Goal: Task Accomplishment & Management: Use online tool/utility

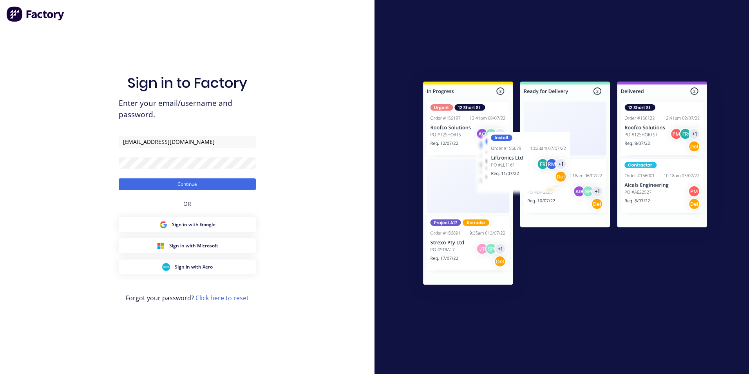
click at [208, 189] on button "Continue" at bounding box center [187, 184] width 137 height 12
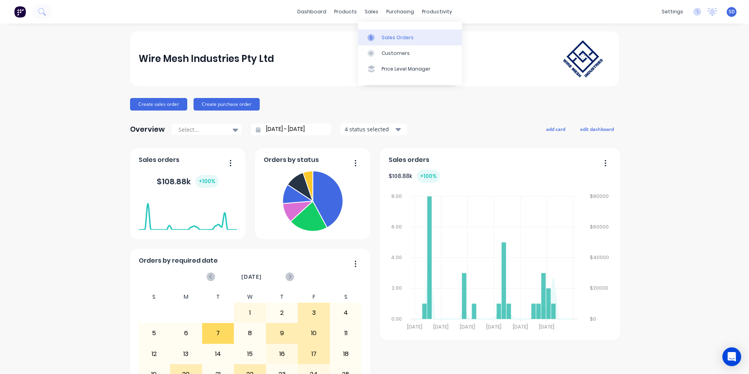
click at [378, 32] on link "Sales Orders" at bounding box center [410, 37] width 104 height 16
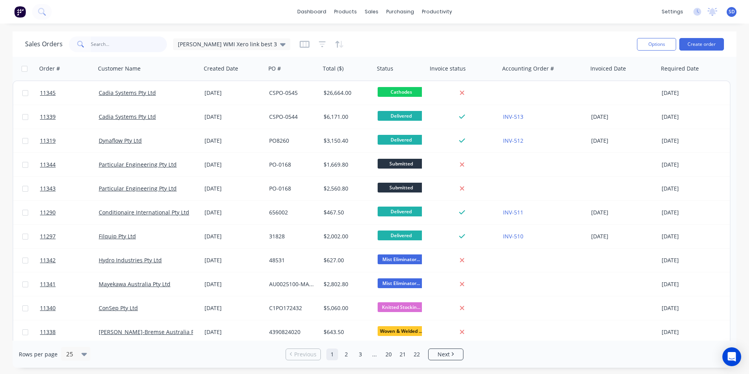
click at [138, 47] on input "text" at bounding box center [129, 44] width 76 height 16
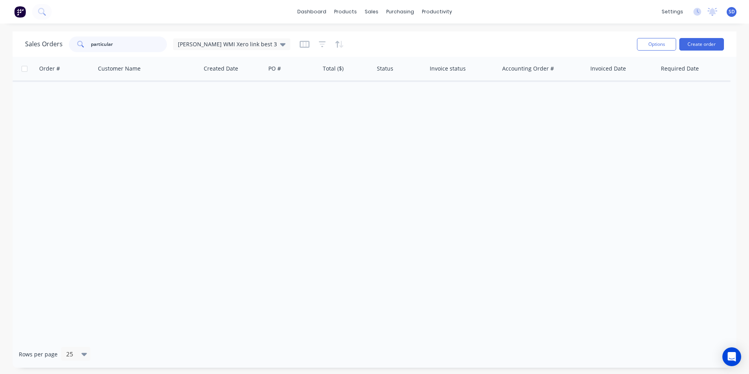
type input "particular"
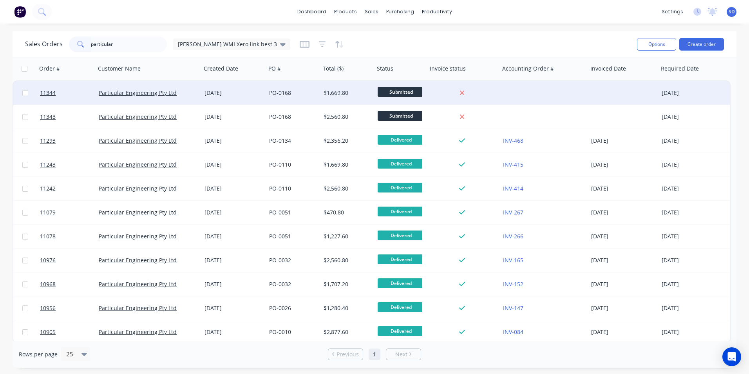
click at [534, 99] on div at bounding box center [544, 93] width 88 height 24
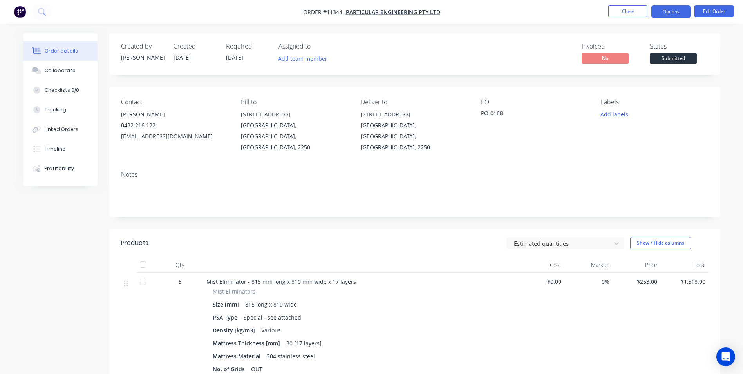
click at [663, 7] on button "Options" at bounding box center [671, 11] width 39 height 13
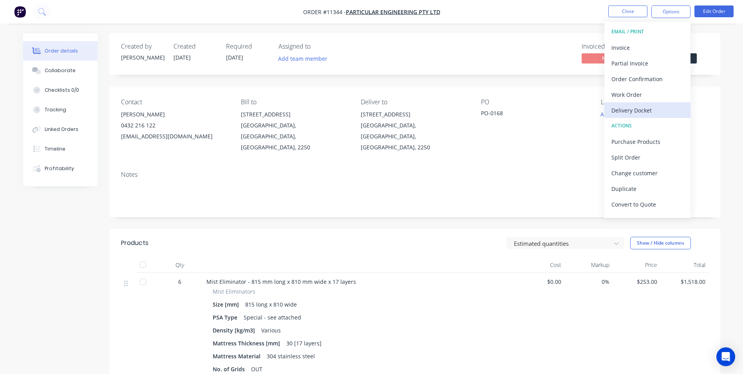
click at [652, 107] on div "Delivery Docket" at bounding box center [648, 110] width 72 height 11
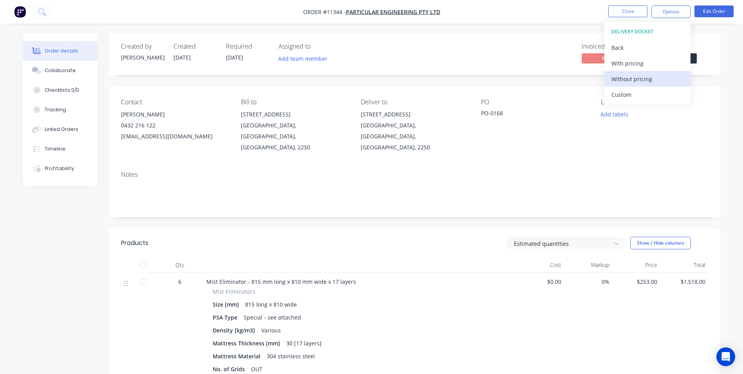
click at [655, 86] on button "Without pricing" at bounding box center [648, 79] width 86 height 16
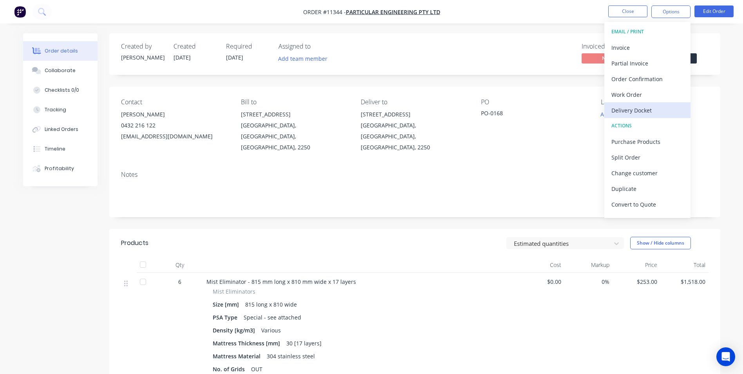
click at [614, 109] on div "Delivery Docket" at bounding box center [648, 110] width 72 height 11
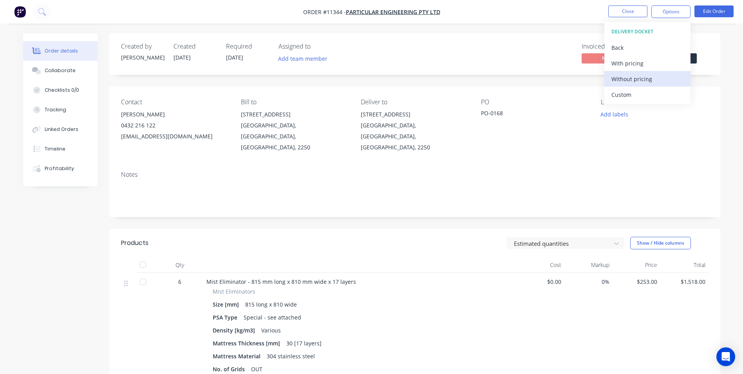
click at [626, 78] on div "Without pricing" at bounding box center [648, 78] width 72 height 11
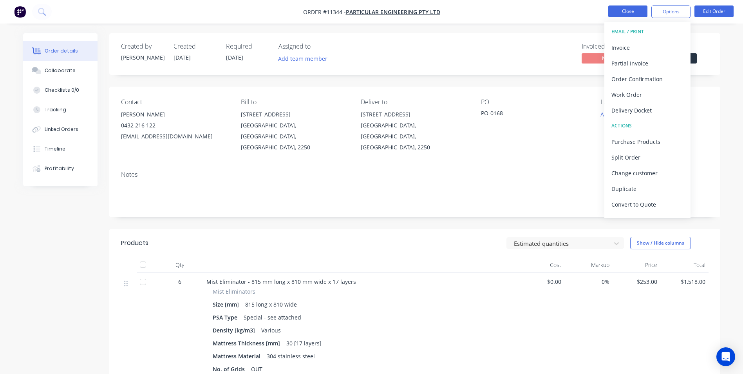
click at [619, 8] on button "Close" at bounding box center [628, 11] width 39 height 12
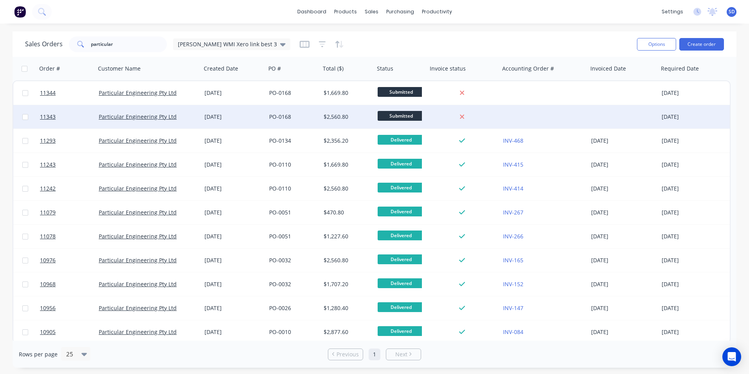
click at [531, 107] on div at bounding box center [544, 117] width 88 height 24
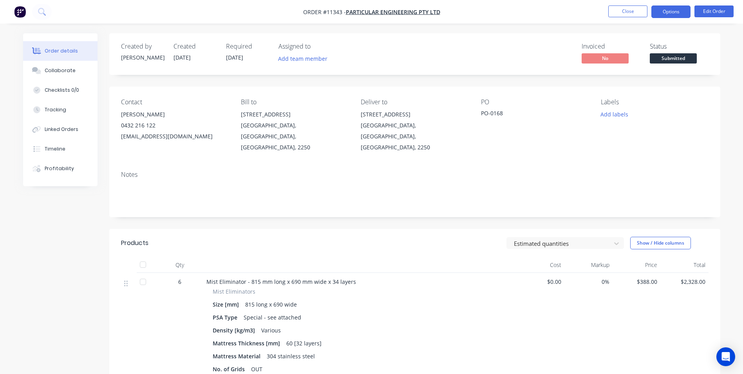
click at [671, 6] on button "Options" at bounding box center [671, 11] width 39 height 13
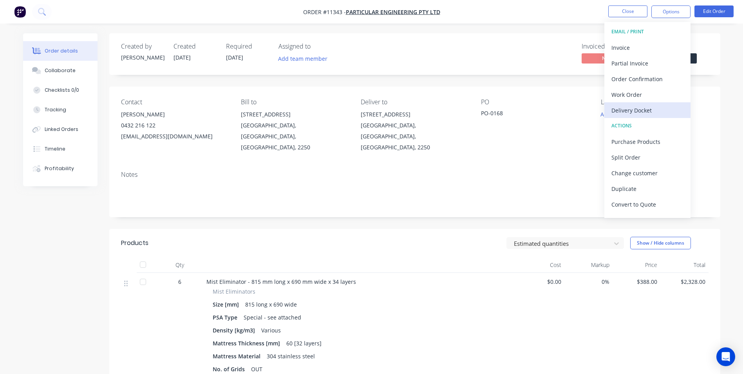
click at [642, 108] on div "Delivery Docket" at bounding box center [648, 110] width 72 height 11
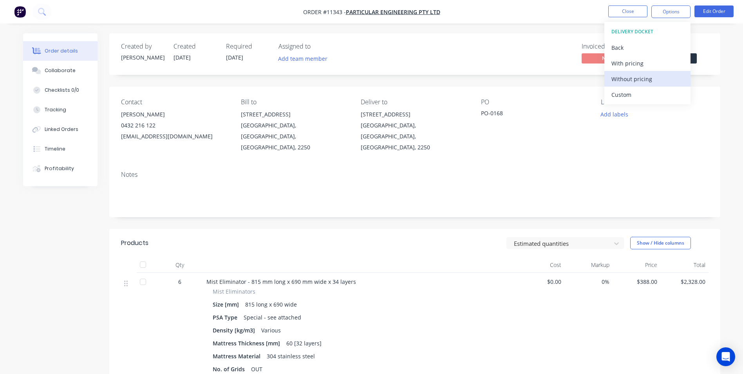
click at [650, 81] on div "Without pricing" at bounding box center [648, 78] width 72 height 11
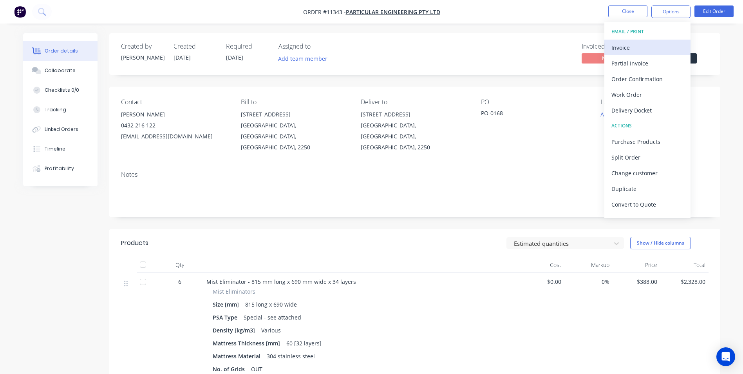
click at [616, 47] on div "Invoice" at bounding box center [648, 47] width 72 height 11
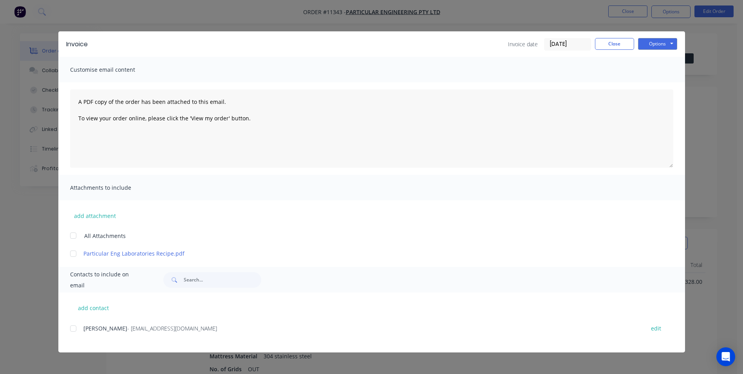
click at [73, 330] on div at bounding box center [73, 329] width 16 height 16
click at [647, 49] on button "Options" at bounding box center [657, 44] width 39 height 12
click at [665, 78] on button "Email" at bounding box center [663, 83] width 50 height 13
click at [619, 43] on button "Close" at bounding box center [614, 44] width 39 height 12
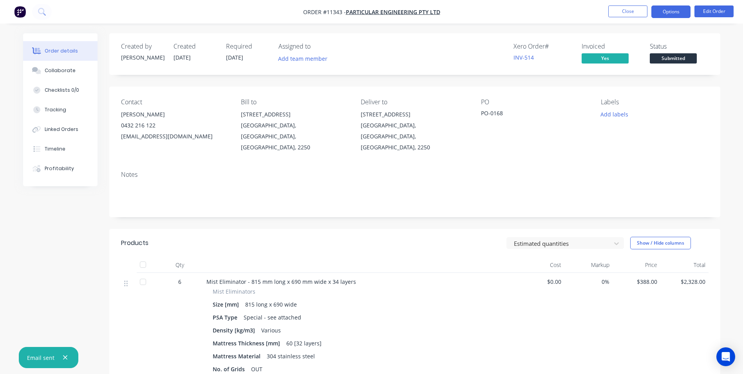
click at [660, 16] on button "Options" at bounding box center [671, 11] width 39 height 13
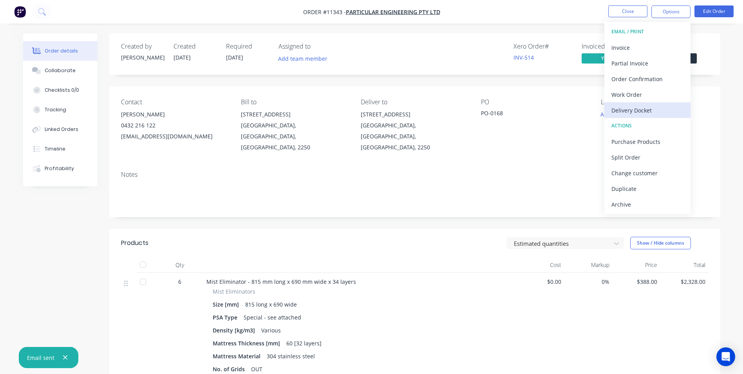
click at [650, 107] on div "Delivery Docket" at bounding box center [648, 110] width 72 height 11
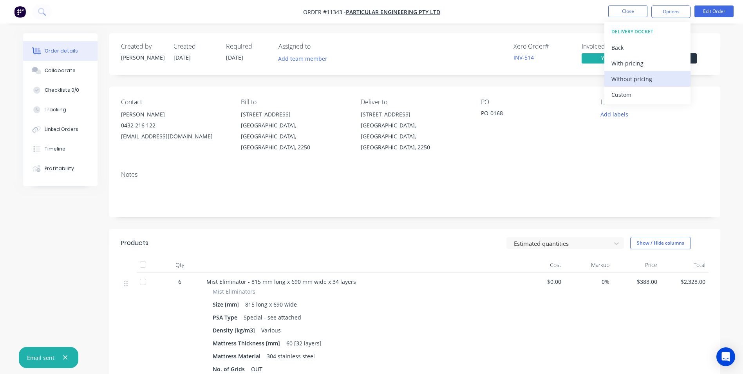
click at [643, 85] on button "Without pricing" at bounding box center [648, 79] width 86 height 16
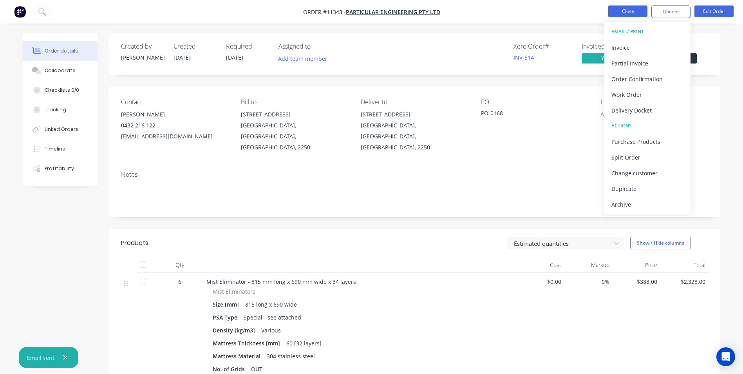
click at [643, 13] on button "Close" at bounding box center [628, 11] width 39 height 12
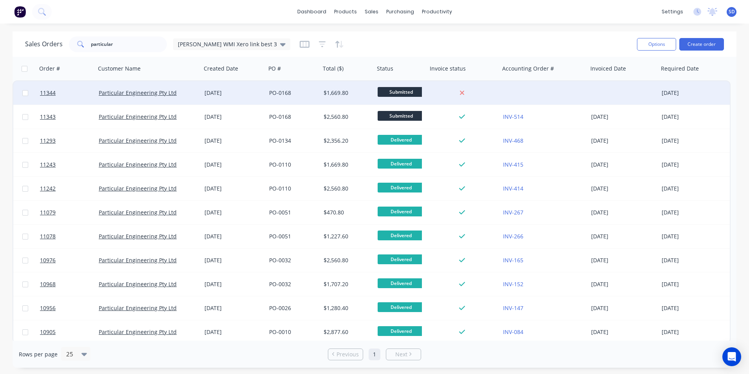
click at [487, 102] on div at bounding box center [463, 93] width 72 height 24
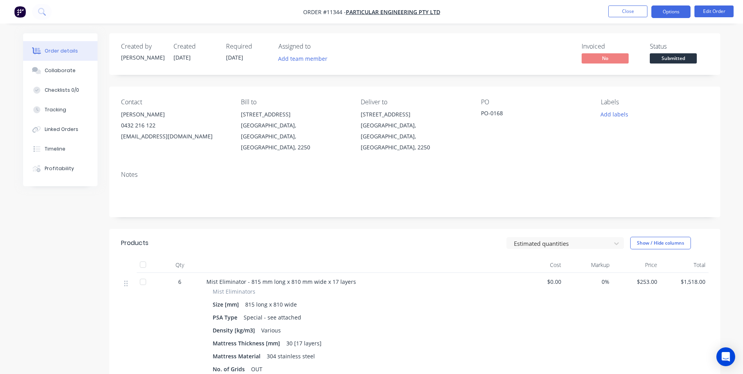
click at [670, 13] on button "Options" at bounding box center [671, 11] width 39 height 13
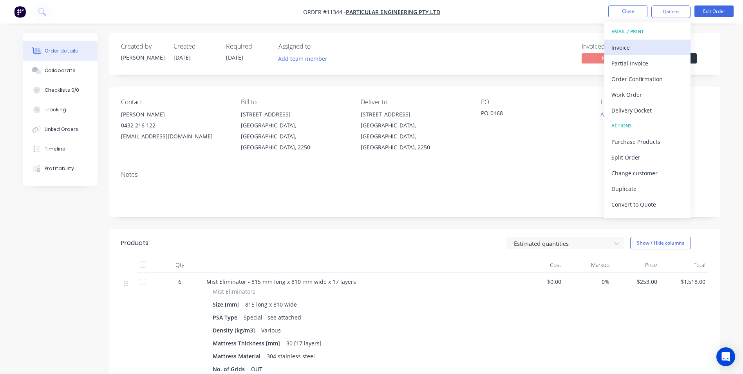
click at [652, 53] on button "Invoice" at bounding box center [648, 48] width 86 height 16
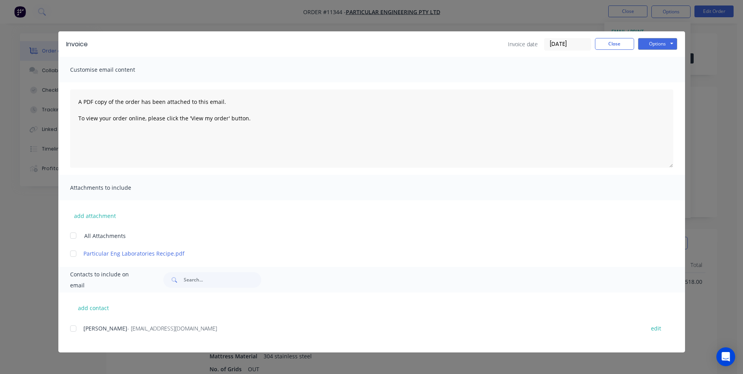
click at [75, 326] on div at bounding box center [73, 329] width 16 height 16
click at [663, 44] on button "Options" at bounding box center [657, 44] width 39 height 12
click at [654, 83] on button "Email" at bounding box center [663, 83] width 50 height 13
click at [613, 46] on button "Close" at bounding box center [614, 44] width 39 height 12
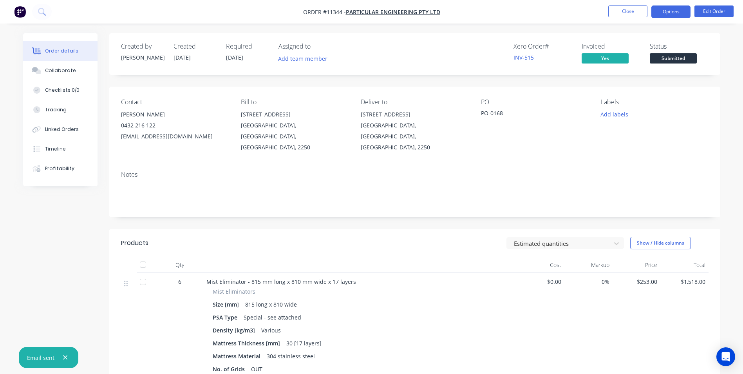
click at [676, 9] on button "Options" at bounding box center [671, 11] width 39 height 13
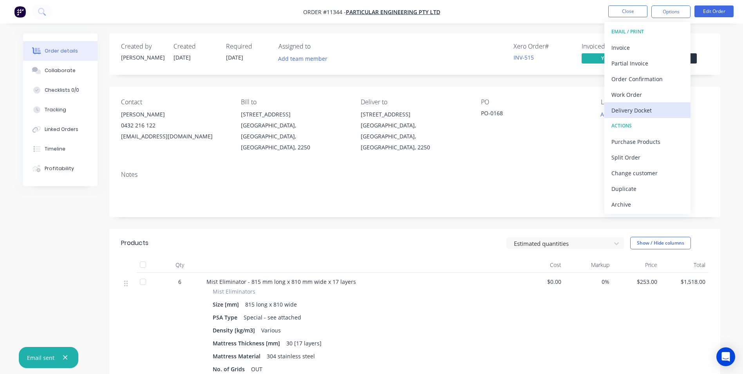
click at [663, 104] on button "Delivery Docket" at bounding box center [648, 110] width 86 height 16
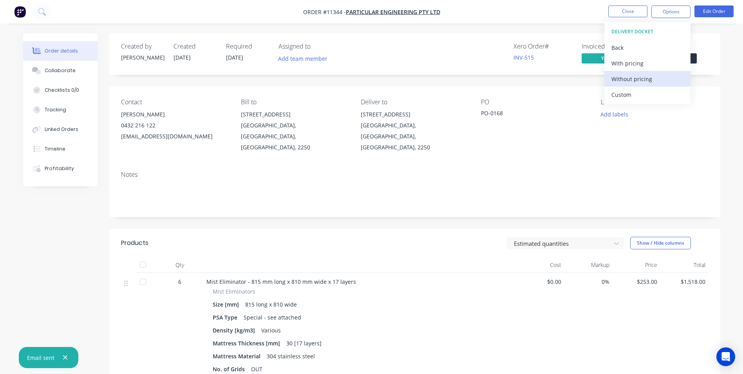
click at [650, 80] on div "Without pricing" at bounding box center [648, 78] width 72 height 11
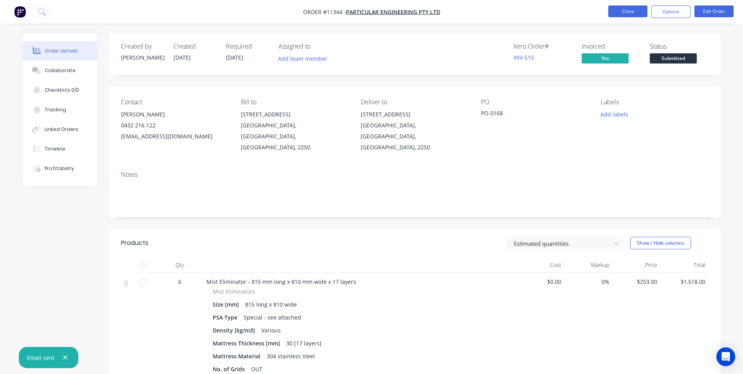
click at [636, 12] on button "Close" at bounding box center [628, 11] width 39 height 12
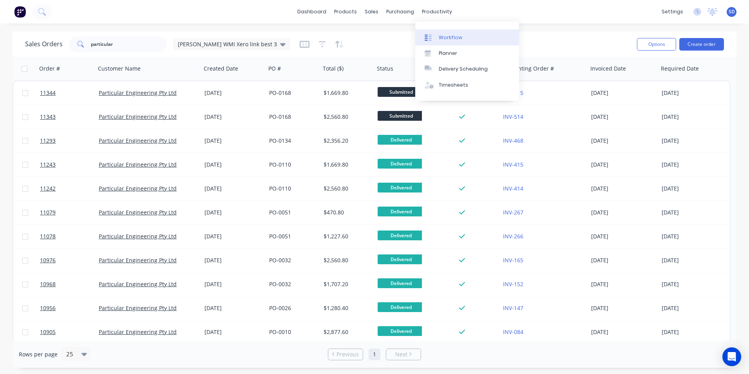
click at [442, 40] on div "Workflow" at bounding box center [451, 37] width 24 height 7
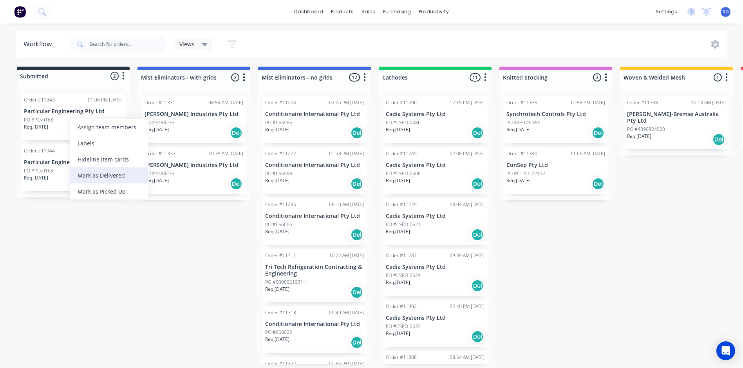
click at [97, 173] on div "Mark as Delivered" at bounding box center [109, 175] width 79 height 16
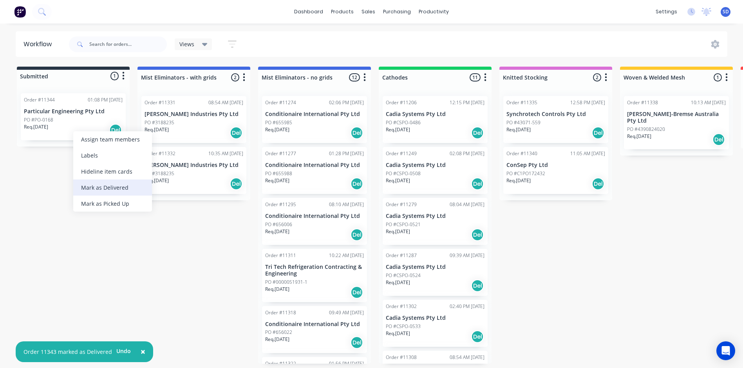
click at [99, 180] on div "Mark as Delivered" at bounding box center [112, 187] width 79 height 16
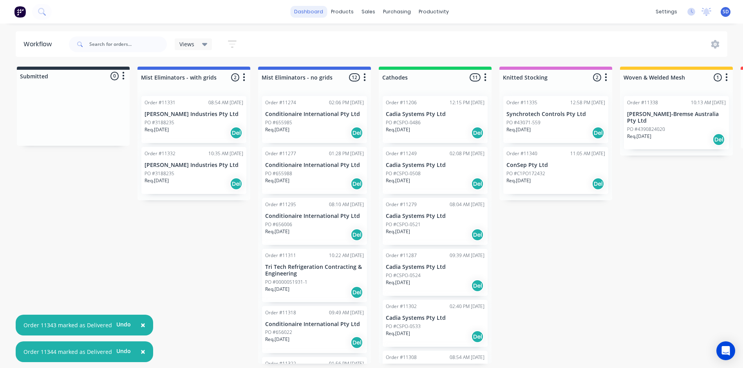
click at [313, 10] on link "dashboard" at bounding box center [308, 12] width 37 height 12
